Goal: Task Accomplishment & Management: Use online tool/utility

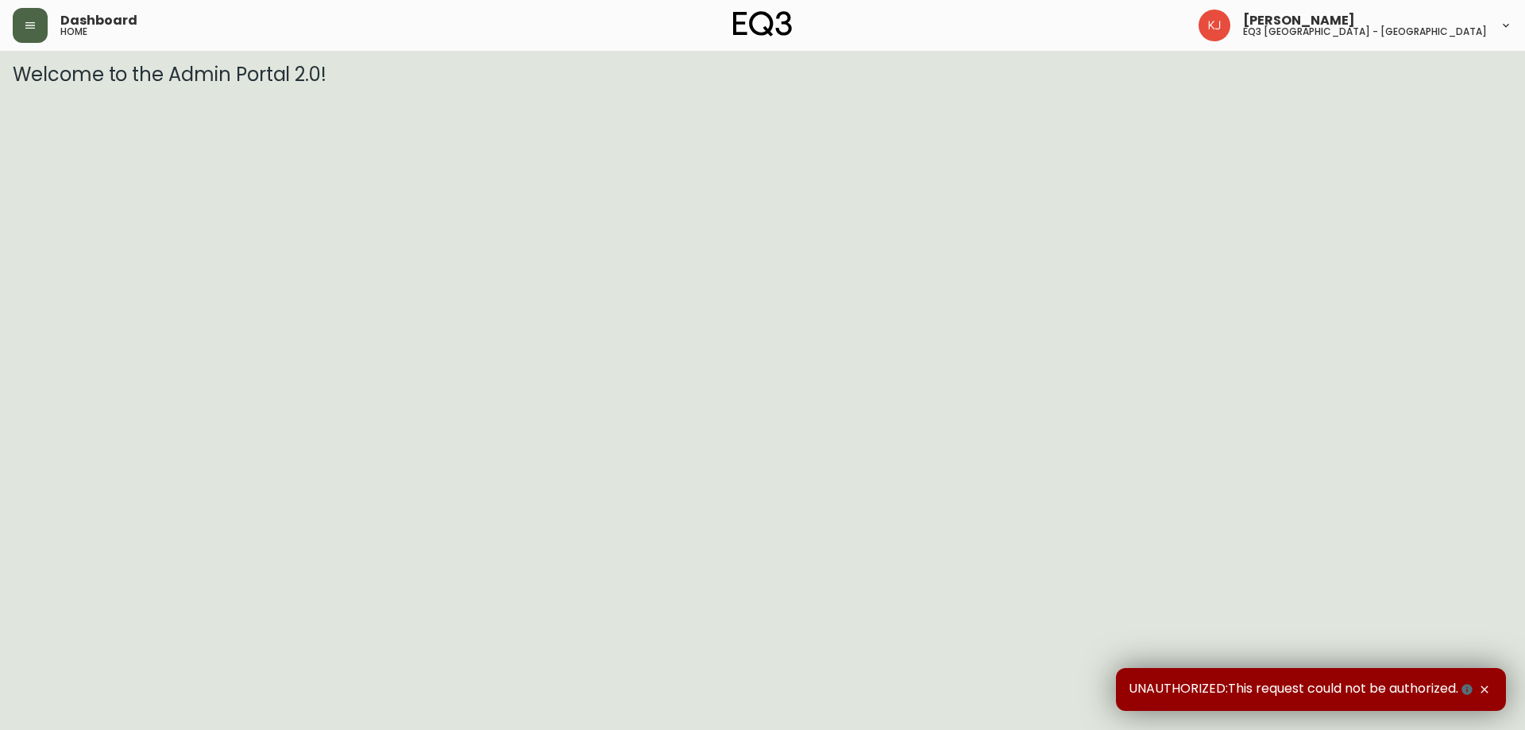
click at [33, 22] on icon "button" at bounding box center [30, 25] width 10 height 6
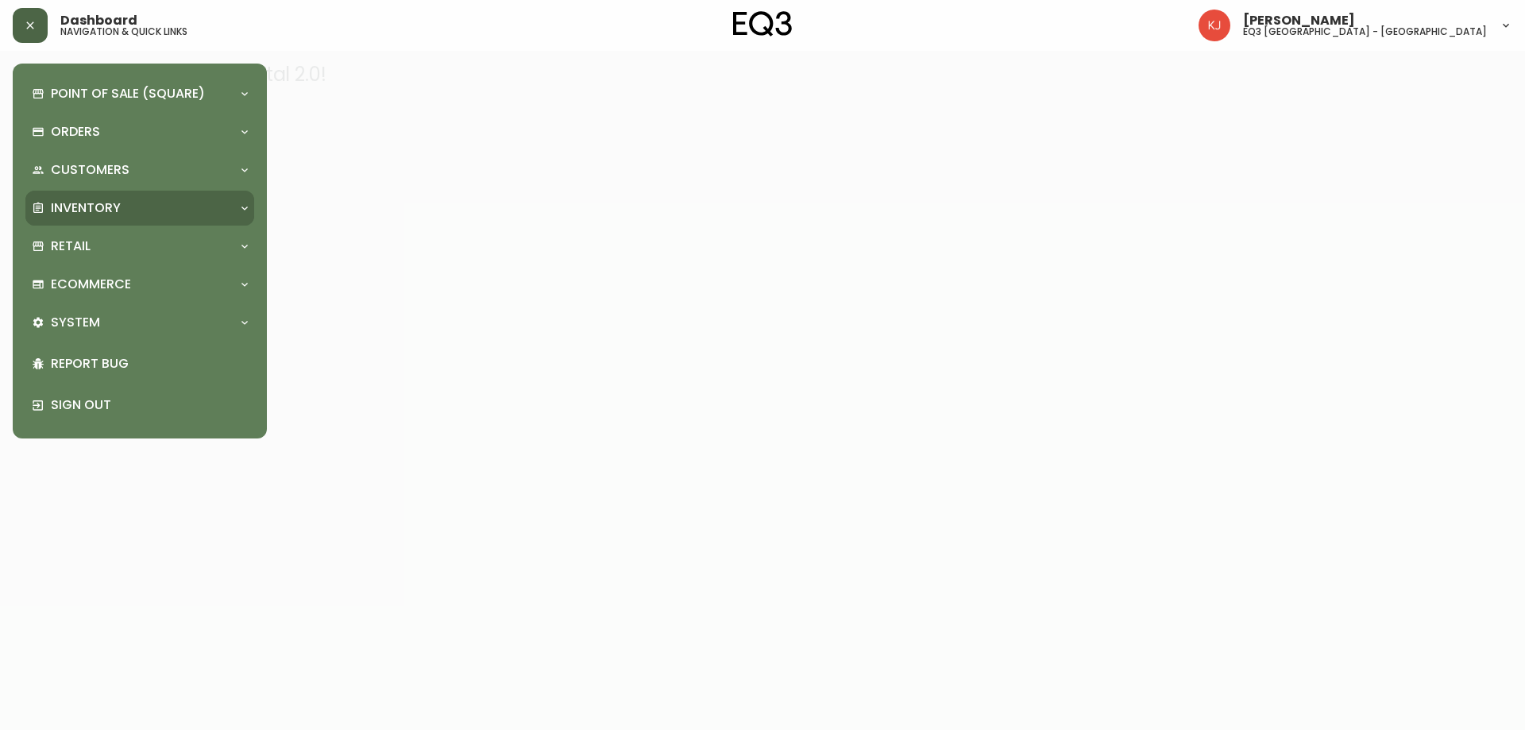
click at [77, 210] on p "Inventory" at bounding box center [86, 207] width 70 height 17
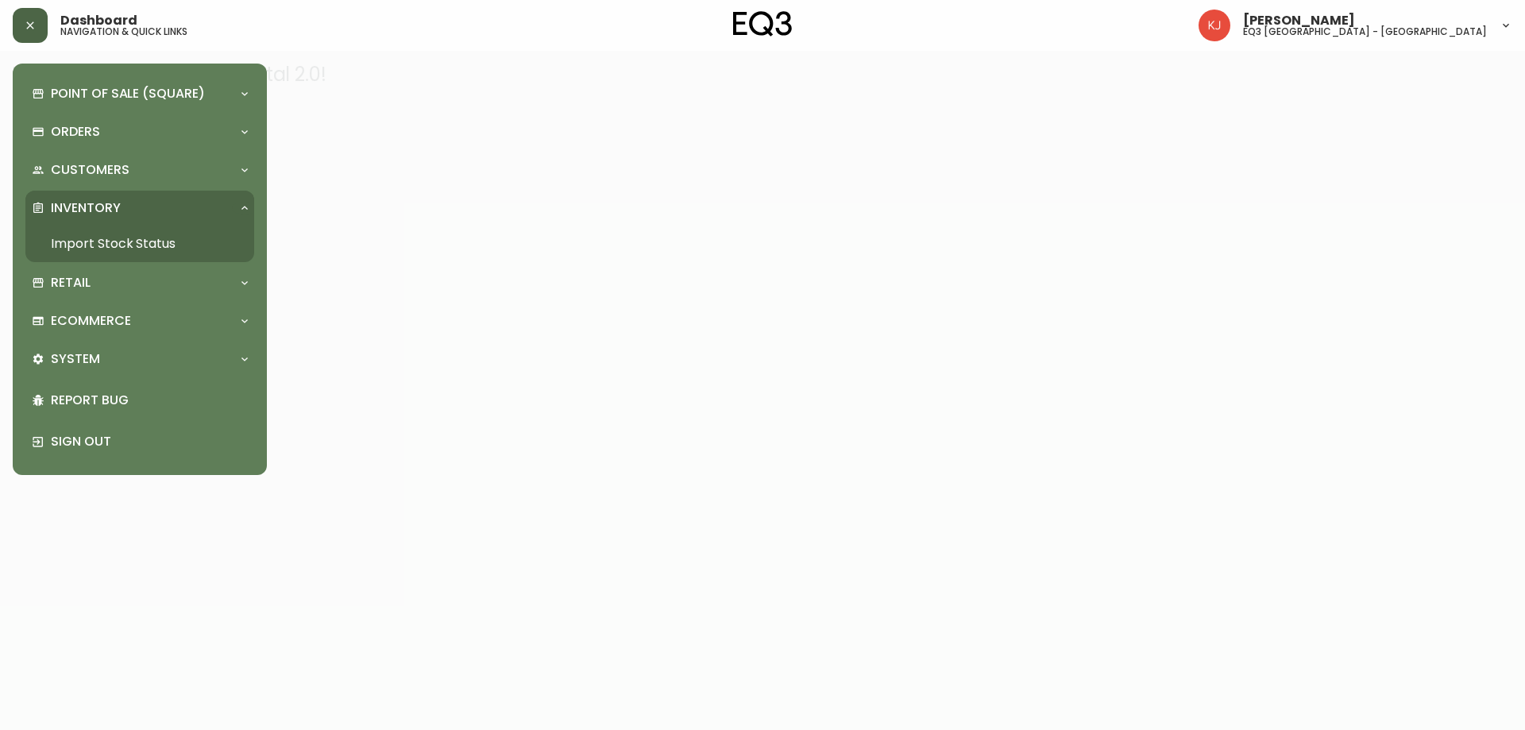
click at [137, 237] on link "Import Stock Status" at bounding box center [139, 244] width 229 height 37
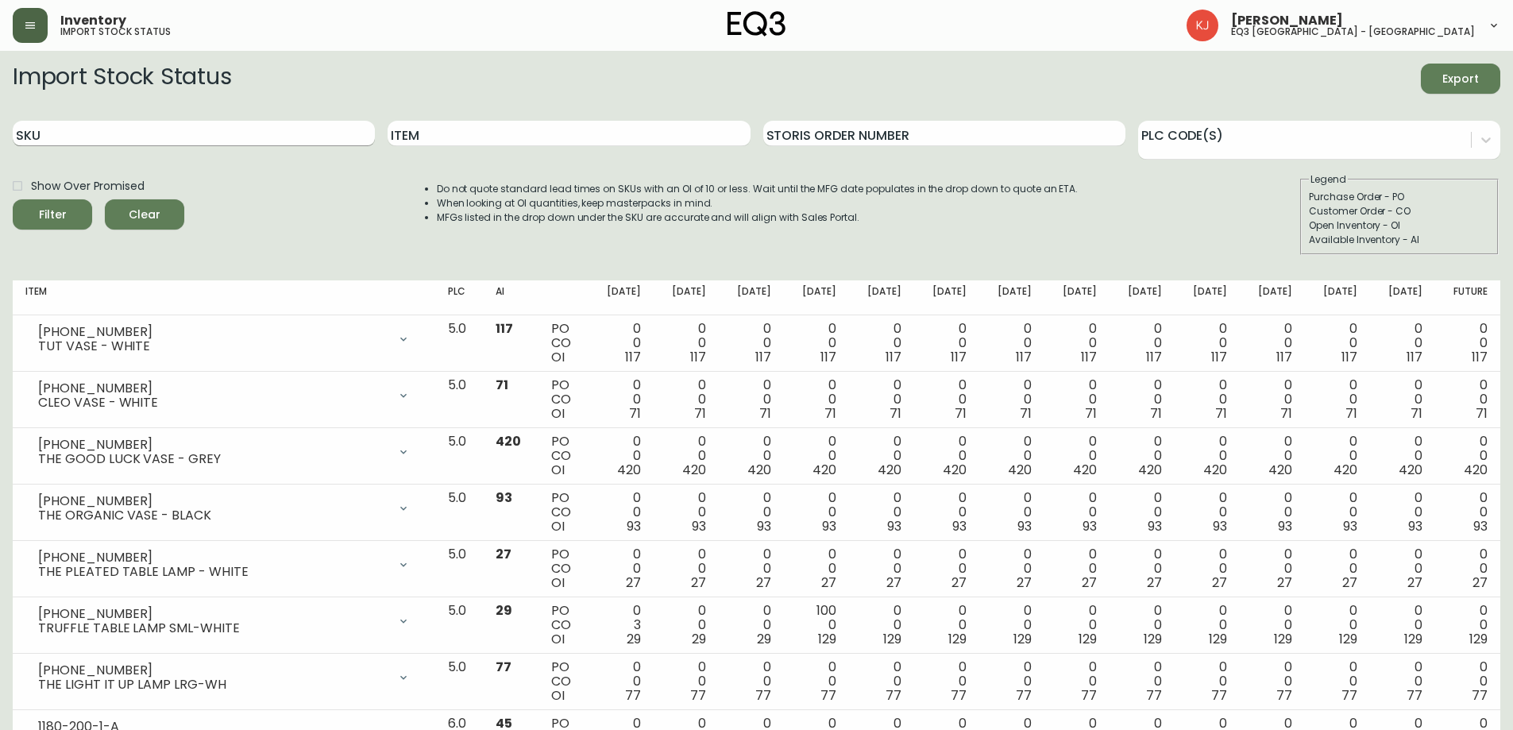
click at [216, 141] on input "SKU" at bounding box center [194, 133] width 362 height 25
paste input "[PHONE_NUMBER]"
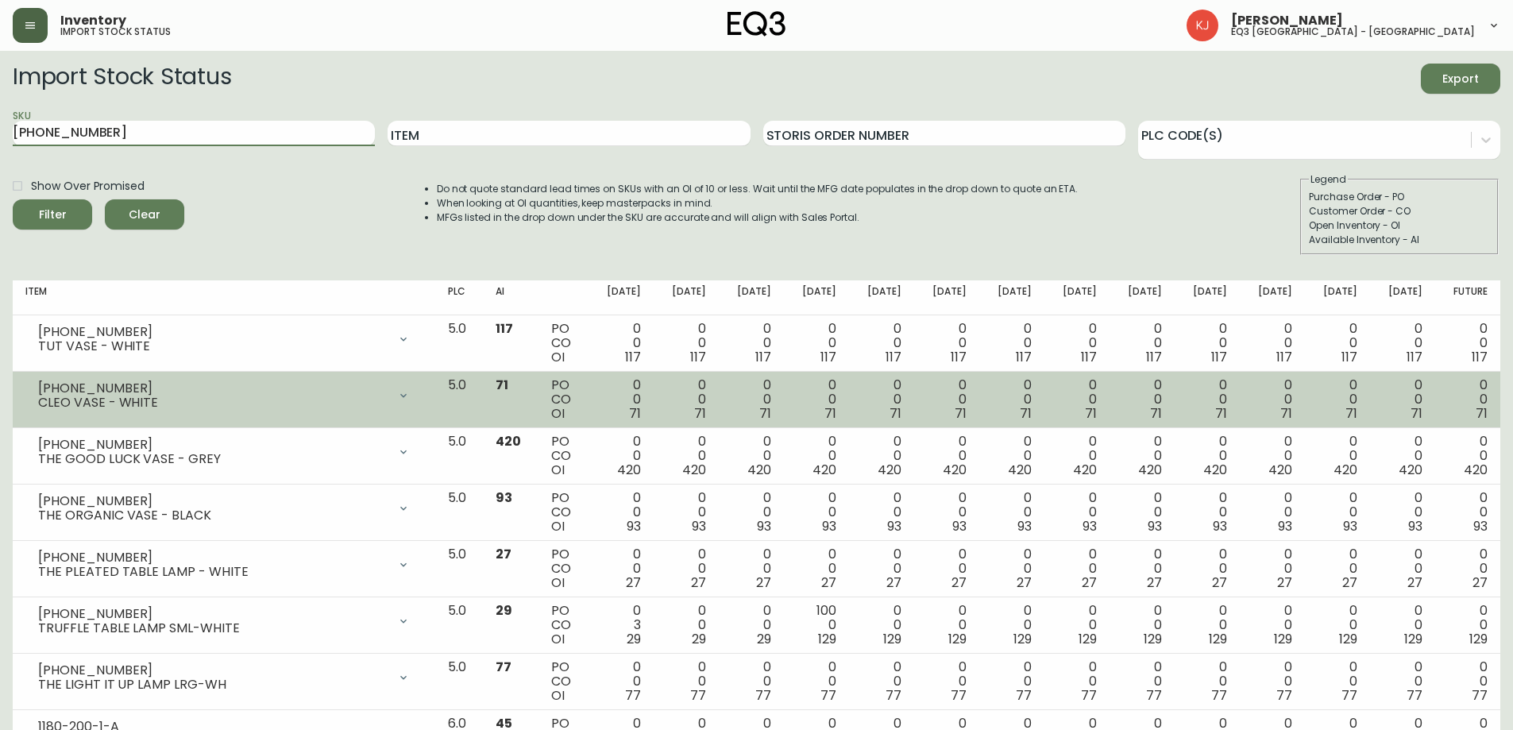
type input "[PHONE_NUMBER]"
click at [13, 199] on button "Filter" at bounding box center [52, 214] width 79 height 30
